Goal: Task Accomplishment & Management: Complete application form

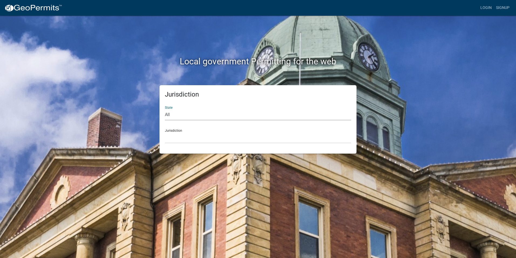
click at [184, 113] on select "All [US_STATE] [US_STATE] [US_STATE] [US_STATE] [US_STATE] [US_STATE] [US_STATE…" at bounding box center [258, 114] width 186 height 11
select select "[US_STATE]"
click at [165, 109] on select "All [US_STATE] [US_STATE] [US_STATE] [US_STATE] [US_STATE] [US_STATE] [US_STATE…" at bounding box center [258, 114] width 186 height 11
click at [187, 135] on select "City of [GEOGRAPHIC_DATA], [US_STATE] City of [GEOGRAPHIC_DATA], [US_STATE] Cit…" at bounding box center [258, 137] width 186 height 11
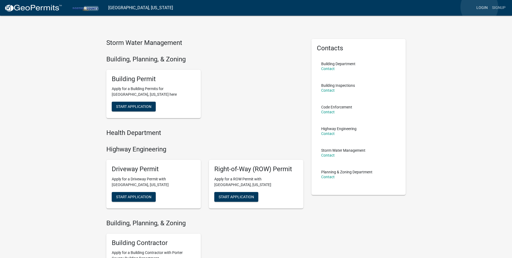
click at [480, 7] on link "Login" at bounding box center [483, 8] width 16 height 10
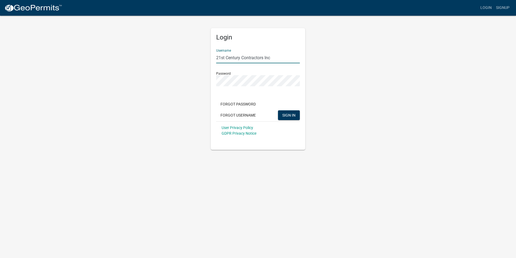
drag, startPoint x: 286, startPoint y: 63, endPoint x: 286, endPoint y: 59, distance: 4.3
click at [286, 61] on form "Username 21st Century Contractors Inc Password Forgot Password Forgot Username …" at bounding box center [258, 92] width 84 height 95
click at [285, 57] on input "21st Century Contractors Inc" at bounding box center [258, 57] width 84 height 11
click at [256, 59] on input "21stcenturyinc" at bounding box center [258, 57] width 84 height 11
type input "2"
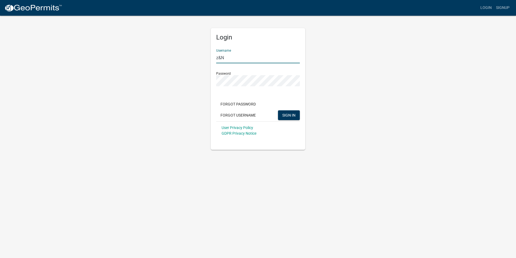
type input "z&N"
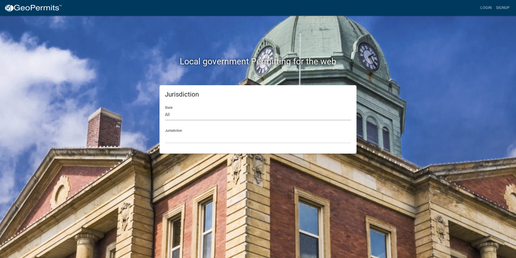
click at [184, 116] on select "All [US_STATE] [US_STATE] [US_STATE] [US_STATE] [US_STATE] [US_STATE] [US_STATE…" at bounding box center [258, 114] width 186 height 11
select select "[US_STATE]"
click at [165, 109] on select "All [US_STATE] [US_STATE] [US_STATE] [US_STATE] [US_STATE] [US_STATE] [US_STATE…" at bounding box center [258, 114] width 186 height 11
click at [186, 137] on select "City of Charlestown, Indiana City of Jeffersonville, Indiana City of Logansport…" at bounding box center [258, 137] width 186 height 11
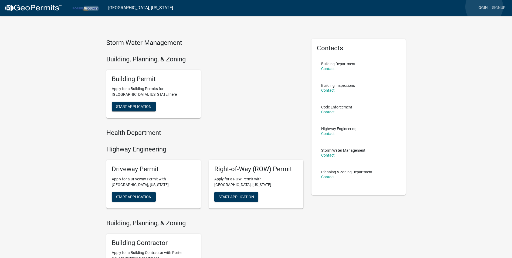
click at [485, 7] on link "Login" at bounding box center [483, 8] width 16 height 10
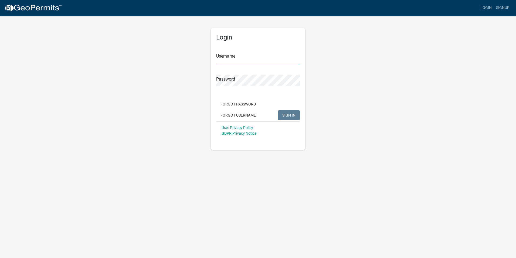
type input "21st Century Contractors Inc"
drag, startPoint x: 289, startPoint y: 58, endPoint x: 203, endPoint y: 60, distance: 86.5
click at [203, 60] on div "Login Username 21st Century Contractors Inc Password Forgot Password Forgot Use…" at bounding box center [258, 82] width 308 height 135
type input "[EMAIL_ADDRESS][DOMAIN_NAME]"
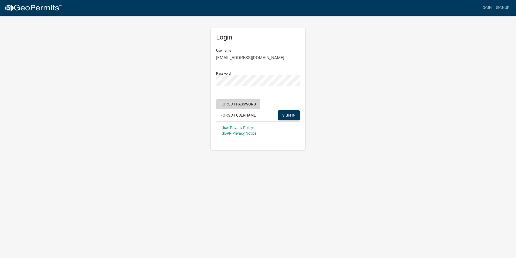
click at [245, 102] on button "Forgot Password" at bounding box center [238, 104] width 44 height 10
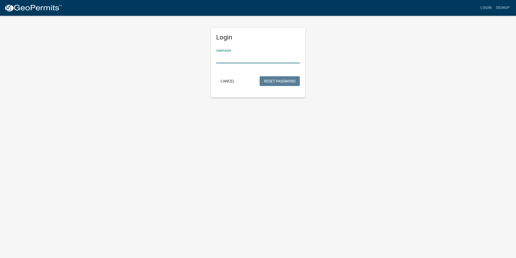
click at [270, 55] on input "Username" at bounding box center [258, 57] width 84 height 11
type input "[EMAIL_ADDRESS][DOMAIN_NAME]"
drag, startPoint x: 286, startPoint y: 57, endPoint x: 215, endPoint y: 57, distance: 71.6
click at [215, 57] on div "Login Username [EMAIL_ADDRESS][DOMAIN_NAME] Cancel Reset Password" at bounding box center [258, 62] width 95 height 69
click at [224, 59] on input "Username" at bounding box center [258, 57] width 84 height 11
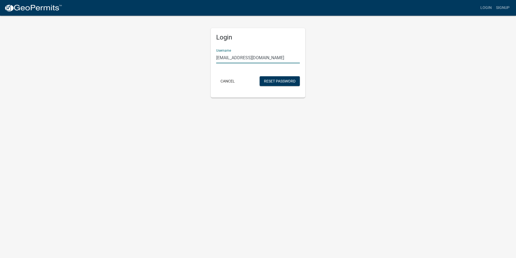
type input "[EMAIL_ADDRESS][DOMAIN_NAME]"
drag, startPoint x: 281, startPoint y: 57, endPoint x: 183, endPoint y: 53, distance: 98.7
click at [183, 53] on div "Login Username [EMAIL_ADDRESS][DOMAIN_NAME] Cancel Reset Password" at bounding box center [258, 56] width 308 height 82
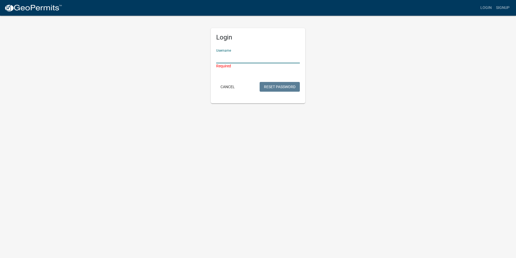
click at [243, 61] on input "Username" at bounding box center [258, 57] width 84 height 11
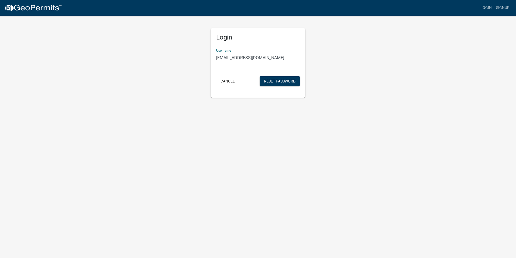
type input "[EMAIL_ADDRESS][DOMAIN_NAME]"
click at [227, 80] on button "Cancel" at bounding box center [227, 81] width 23 height 10
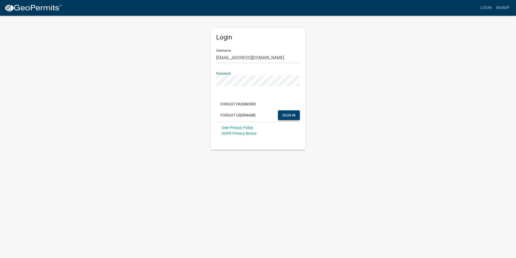
click at [293, 116] on span "SIGN IN" at bounding box center [289, 115] width 13 height 4
click at [254, 105] on button "Forgot Password" at bounding box center [238, 104] width 44 height 10
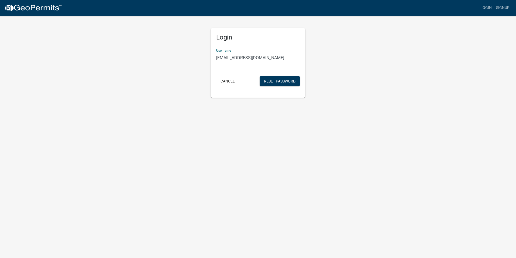
drag, startPoint x: 281, startPoint y: 56, endPoint x: 208, endPoint y: 55, distance: 73.5
click at [208, 55] on div "Login Username [EMAIL_ADDRESS][DOMAIN_NAME] Cancel Reset Password" at bounding box center [258, 56] width 103 height 82
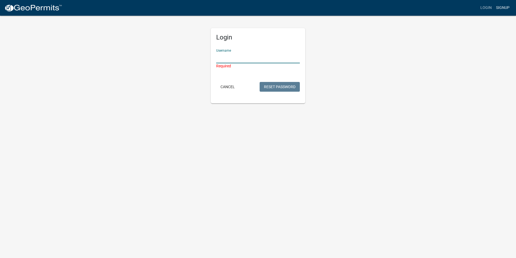
click at [502, 8] on link "Signup" at bounding box center [503, 8] width 18 height 10
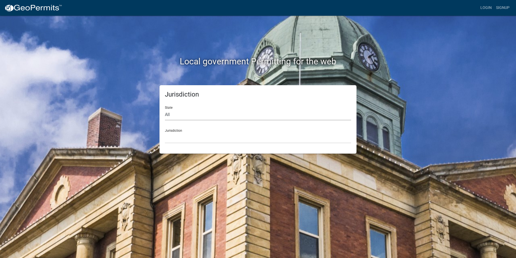
click at [216, 117] on select "All [US_STATE] [US_STATE] [US_STATE] [US_STATE] [US_STATE] [US_STATE] [US_STATE…" at bounding box center [258, 114] width 186 height 11
click at [165, 109] on select "All [US_STATE] [US_STATE] [US_STATE] [US_STATE] [US_STATE] [US_STATE] [US_STATE…" at bounding box center [258, 114] width 186 height 11
click at [199, 137] on select "[GEOGRAPHIC_DATA], [US_STATE] [GEOGRAPHIC_DATA], [US_STATE][PERSON_NAME][GEOGRA…" at bounding box center [258, 137] width 186 height 11
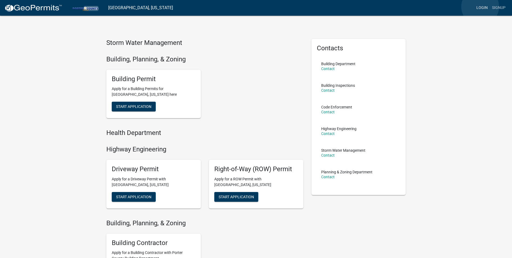
click at [481, 7] on link "Login" at bounding box center [483, 8] width 16 height 10
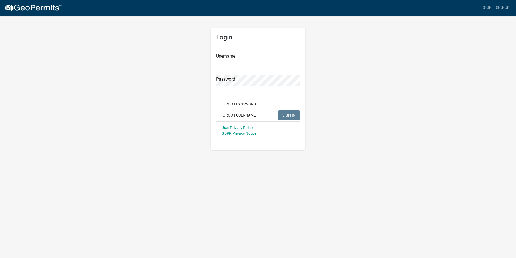
type input "[EMAIL_ADDRESS][DOMAIN_NAME]"
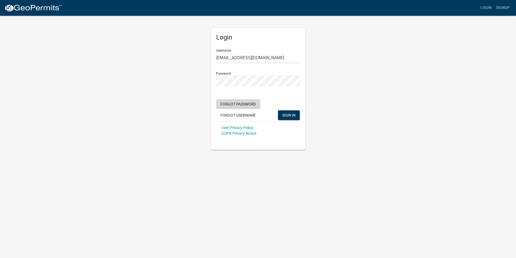
click at [241, 102] on button "Forgot Password" at bounding box center [238, 104] width 44 height 10
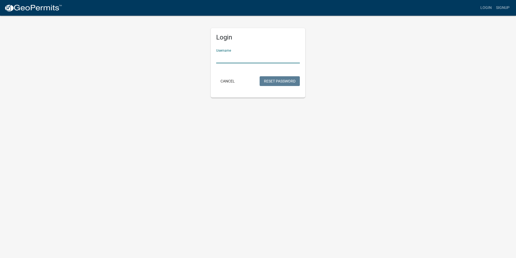
click at [241, 55] on input "Username" at bounding box center [258, 57] width 84 height 11
type input "[EMAIL_ADDRESS][DOMAIN_NAME]"
drag, startPoint x: 282, startPoint y: 58, endPoint x: 203, endPoint y: 55, distance: 78.9
click at [203, 55] on div "Login Username [EMAIL_ADDRESS][DOMAIN_NAME] Cancel Reset Password" at bounding box center [258, 56] width 308 height 82
click at [235, 56] on input "Username" at bounding box center [258, 57] width 84 height 11
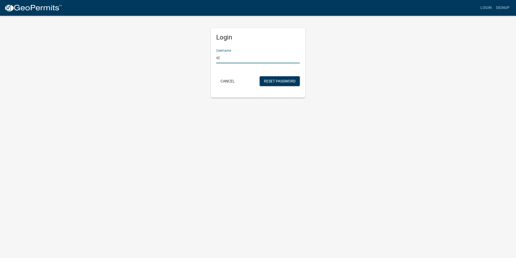
type input "s"
type input "[EMAIL_ADDRESS][DOMAIN_NAME]"
click at [284, 80] on button "Reset Password" at bounding box center [280, 81] width 40 height 10
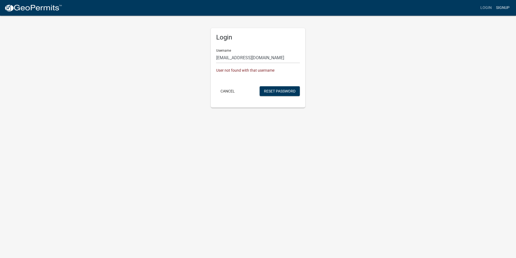
click at [505, 7] on link "Signup" at bounding box center [503, 8] width 18 height 10
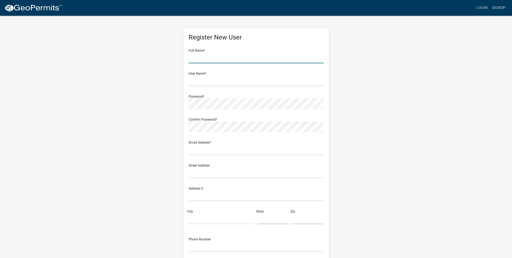
click at [222, 57] on input "text" at bounding box center [256, 57] width 135 height 11
type input "[PERSON_NAME]"
type input "[EMAIL_ADDRESS][DOMAIN_NAME]"
type input "[STREET_ADDRESS]"
type input "SAINT [PERSON_NAME]"
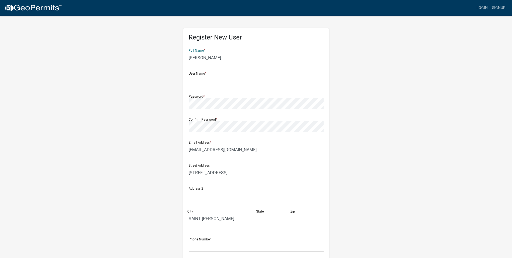
type input "IN"
type input "46373-0000"
type input "7084311272"
click at [248, 57] on input "[PERSON_NAME] [PERSON_NAME]" at bounding box center [256, 57] width 135 height 11
type input "N"
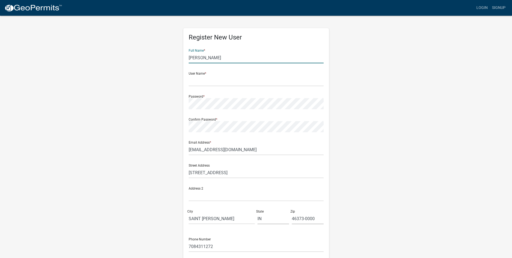
type input "[PERSON_NAME]"
click at [223, 83] on input "text" at bounding box center [256, 80] width 135 height 11
click at [369, 125] on div "Register New User Full Name * [PERSON_NAME] User Name * [PERSON_NAME] Password …" at bounding box center [256, 159] width 308 height 289
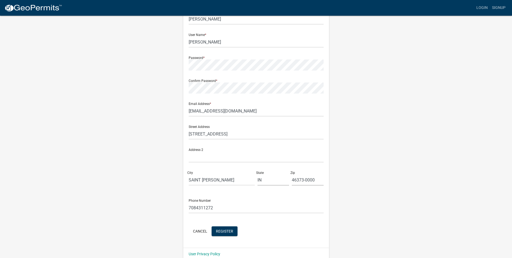
scroll to position [46, 0]
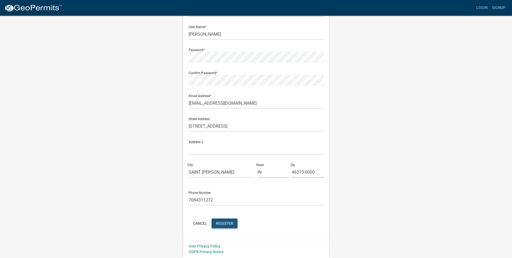
click at [219, 224] on span "Register" at bounding box center [224, 223] width 17 height 4
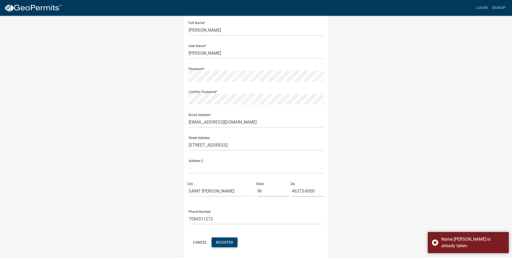
scroll to position [0, 0]
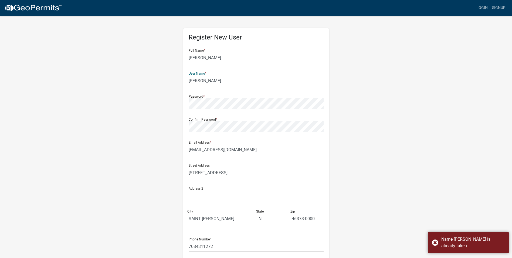
click at [205, 78] on input "[PERSON_NAME]" at bounding box center [256, 80] width 135 height 11
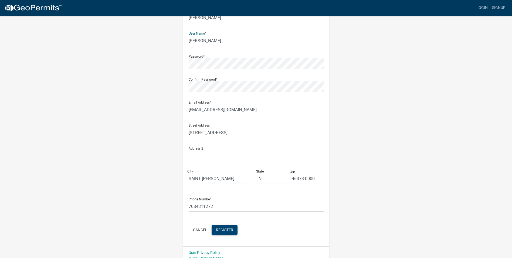
scroll to position [46, 0]
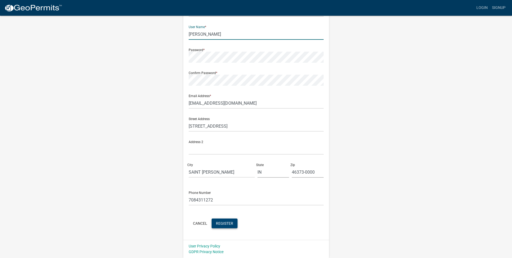
type input "[PERSON_NAME]"
click at [226, 223] on span "Register" at bounding box center [224, 223] width 17 height 4
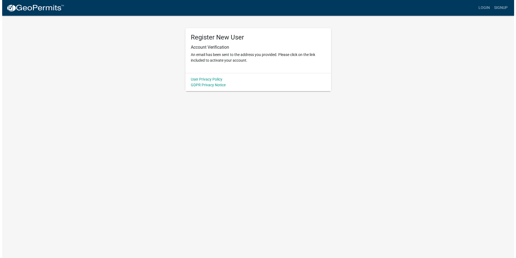
scroll to position [0, 0]
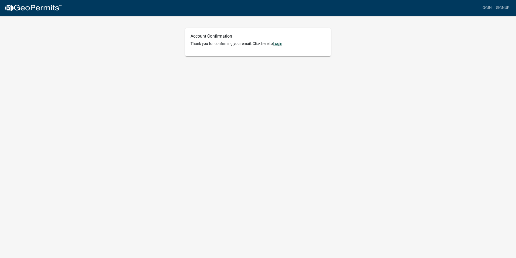
click at [280, 44] on link "Login" at bounding box center [277, 43] width 9 height 4
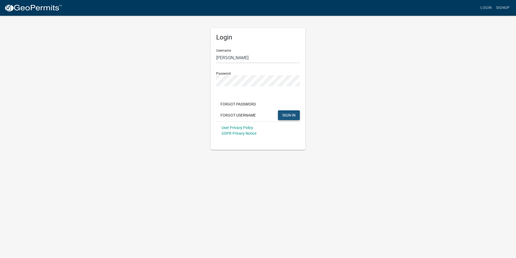
click at [285, 115] on span "SIGN IN" at bounding box center [289, 115] width 13 height 4
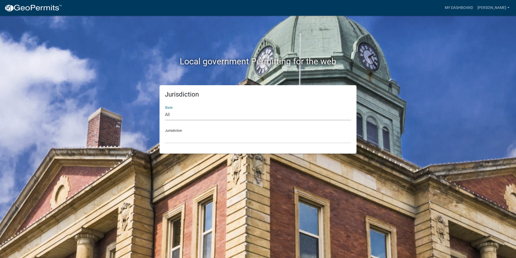
click at [175, 115] on select "All [US_STATE] [US_STATE] [US_STATE] [US_STATE] [US_STATE] [US_STATE] [US_STATE…" at bounding box center [258, 114] width 186 height 11
select select "[US_STATE]"
click at [165, 109] on select "All [US_STATE] [US_STATE] [US_STATE] [US_STATE] [US_STATE] [US_STATE] [US_STATE…" at bounding box center [258, 114] width 186 height 11
click at [178, 134] on select "City of Charlestown, Indiana City of Jeffersonville, Indiana City of Logansport…" at bounding box center [258, 137] width 186 height 11
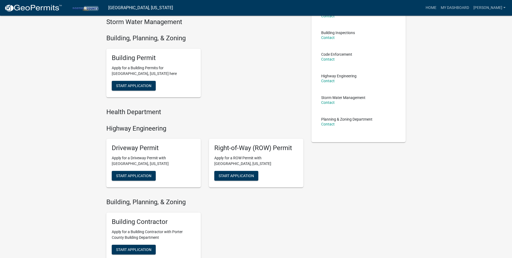
scroll to position [102, 0]
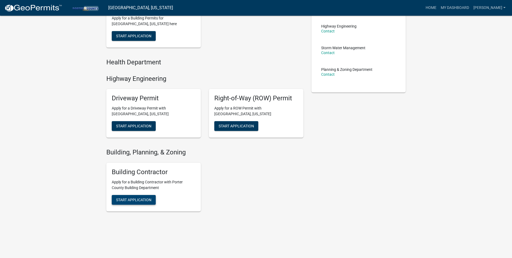
click at [136, 38] on span "Start Application" at bounding box center [133, 35] width 35 height 4
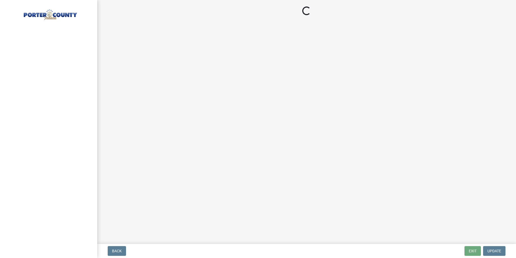
select select "IN"
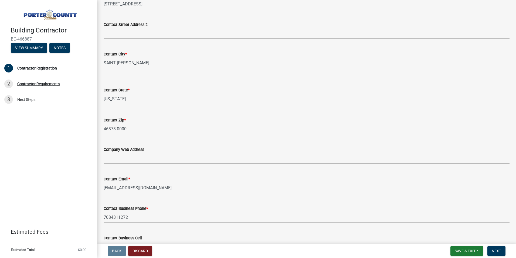
scroll to position [390, 0]
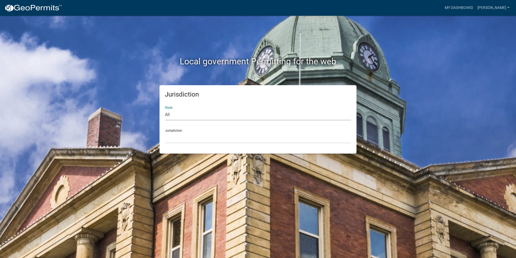
click at [216, 113] on select "All [US_STATE] [US_STATE] [US_STATE] [US_STATE] [US_STATE] [US_STATE] [US_STATE…" at bounding box center [258, 114] width 186 height 11
select select "[US_STATE]"
click at [165, 109] on select "All [US_STATE] [US_STATE] [US_STATE] [US_STATE] [US_STATE] [US_STATE] [US_STATE…" at bounding box center [258, 114] width 186 height 11
click at [188, 139] on select "City of [GEOGRAPHIC_DATA], [US_STATE] City of [GEOGRAPHIC_DATA], [US_STATE] Cit…" at bounding box center [258, 137] width 186 height 11
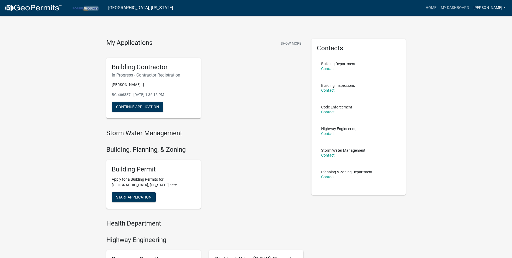
click at [495, 8] on link "[PERSON_NAME]" at bounding box center [490, 8] width 36 height 10
click at [477, 41] on link "Logout" at bounding box center [486, 39] width 43 height 13
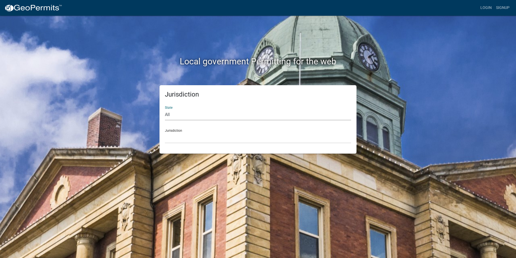
click at [233, 111] on select "All [US_STATE] [US_STATE] [US_STATE] [US_STATE] [US_STATE] [US_STATE] [US_STATE…" at bounding box center [258, 114] width 186 height 11
select select "[US_STATE]"
click at [165, 109] on select "All [US_STATE] [US_STATE] [US_STATE] [US_STATE] [US_STATE] [US_STATE] [US_STATE…" at bounding box center [258, 114] width 186 height 11
click at [487, 7] on link "Login" at bounding box center [487, 8] width 16 height 10
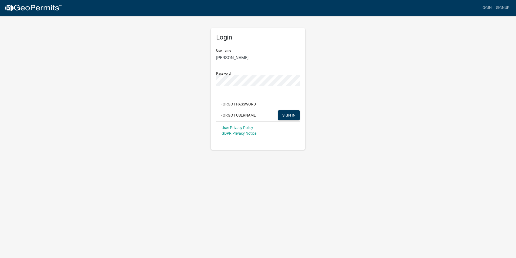
click at [245, 58] on input "[PERSON_NAME]" at bounding box center [258, 57] width 84 height 11
type input "D"
type input "znnexcavating"
click at [205, 76] on div "Login Username znnexcavating Password Forgot Password Forgot Username SIGN IN U…" at bounding box center [258, 82] width 308 height 135
click at [464, 100] on app-login-view "more_horiz Login Signup Login Username znnexcavating Password Forgot Password F…" at bounding box center [258, 75] width 516 height 150
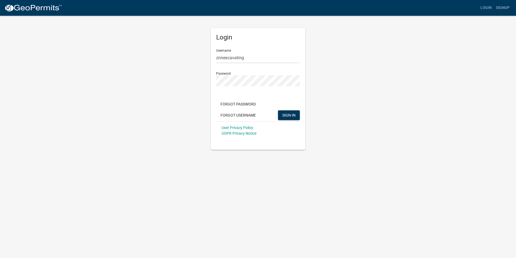
click at [374, 78] on div "Login Username znnexcavating Password Forgot Password Forgot Username SIGN IN U…" at bounding box center [258, 82] width 308 height 135
click at [290, 117] on span "SIGN IN" at bounding box center [289, 115] width 13 height 4
